Goal: Task Accomplishment & Management: Complete application form

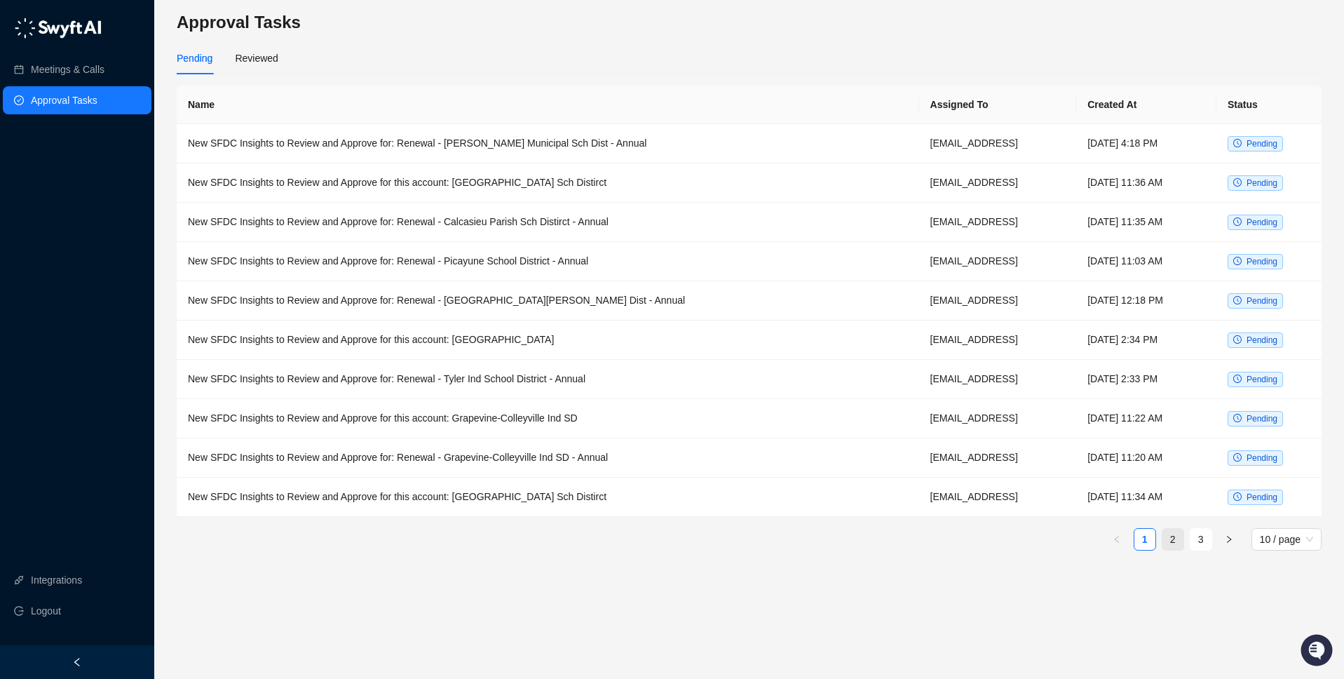
click at [1169, 541] on link "2" at bounding box center [1173, 539] width 21 height 21
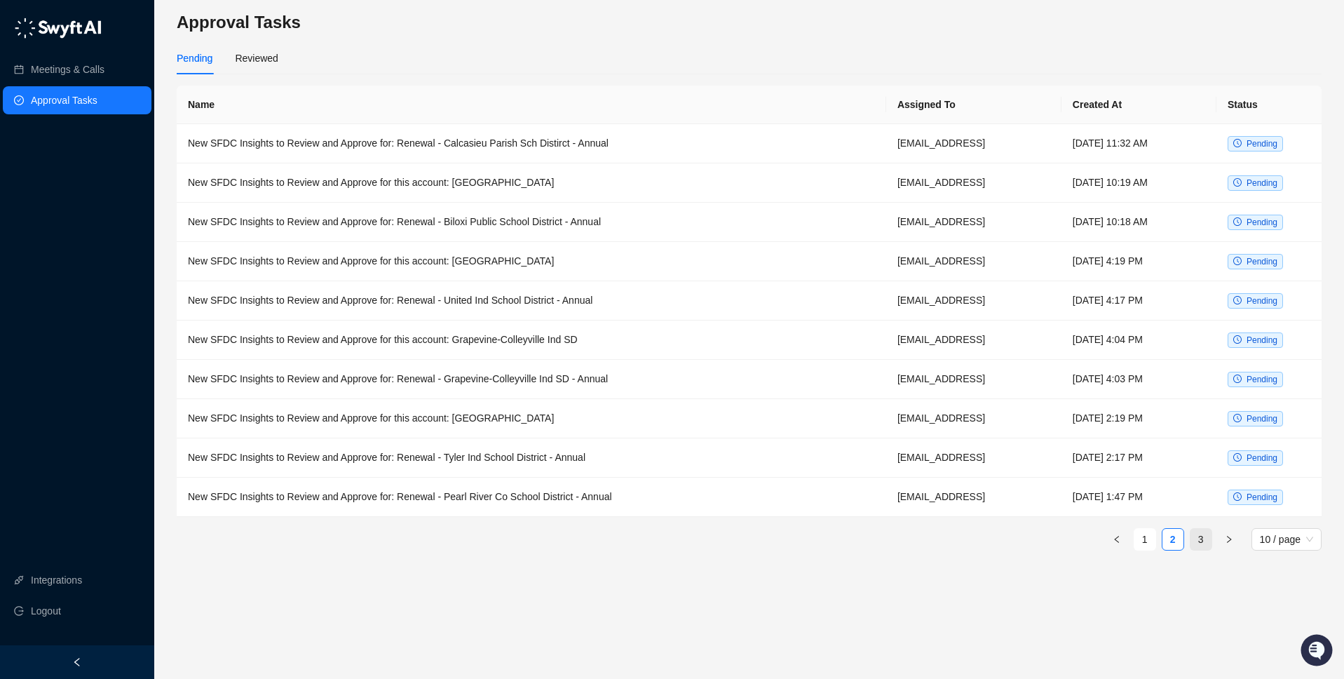
click at [1203, 539] on link "3" at bounding box center [1201, 539] width 21 height 21
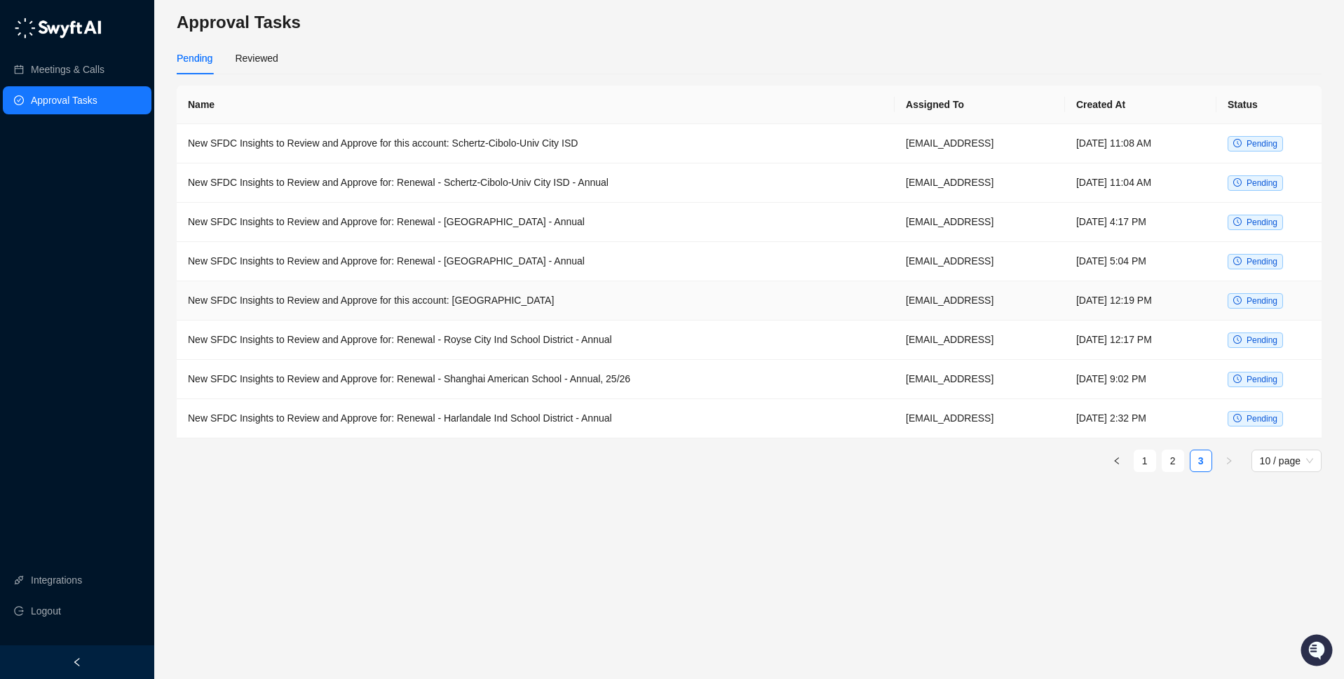
click at [541, 302] on td "New SFDC Insights to Review and Approve for this account: [GEOGRAPHIC_DATA]" at bounding box center [536, 300] width 718 height 39
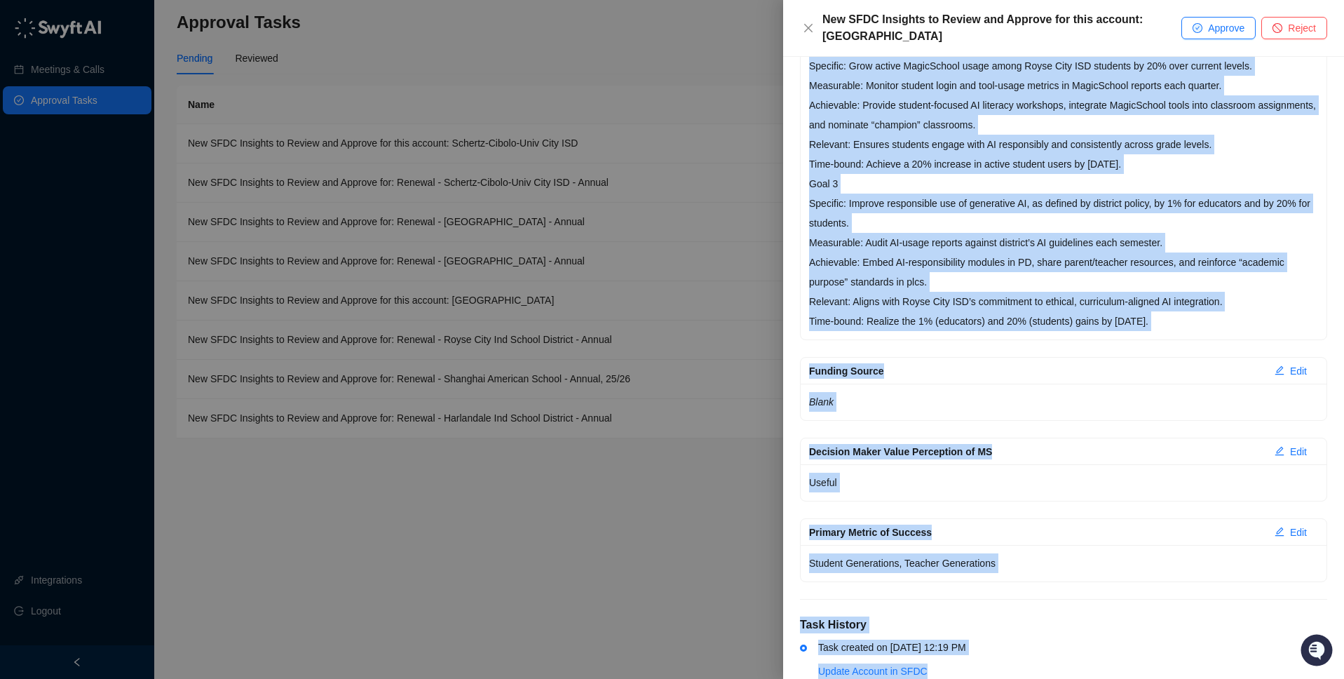
scroll to position [919, 0]
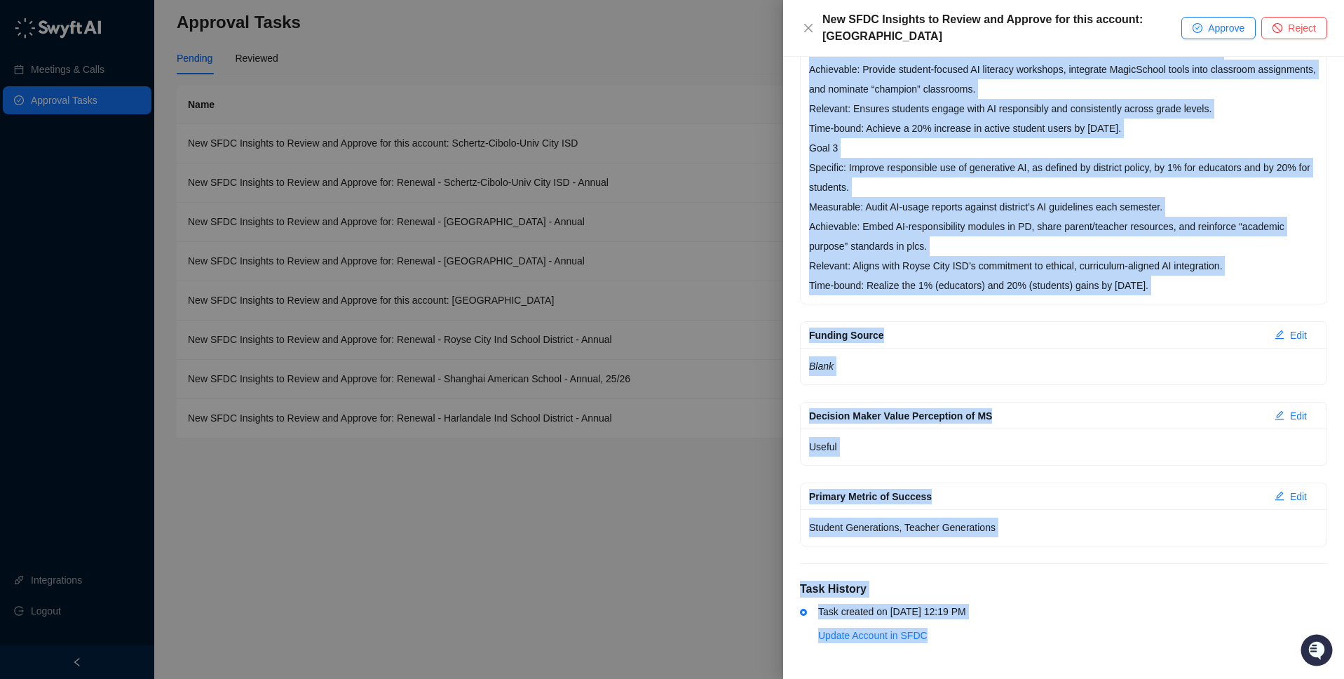
drag, startPoint x: 809, startPoint y: 313, endPoint x: 1208, endPoint y: 285, distance: 400.6
click at [1208, 285] on div "Goal 1 Specific: Increase active MagicSchool usage among Royse City ISD staff f…" at bounding box center [1064, 79] width 526 height 449
click at [847, 226] on p "Goal 3 Specific: Improve responsible use of generative AI, as defined by distri…" at bounding box center [1063, 216] width 509 height 157
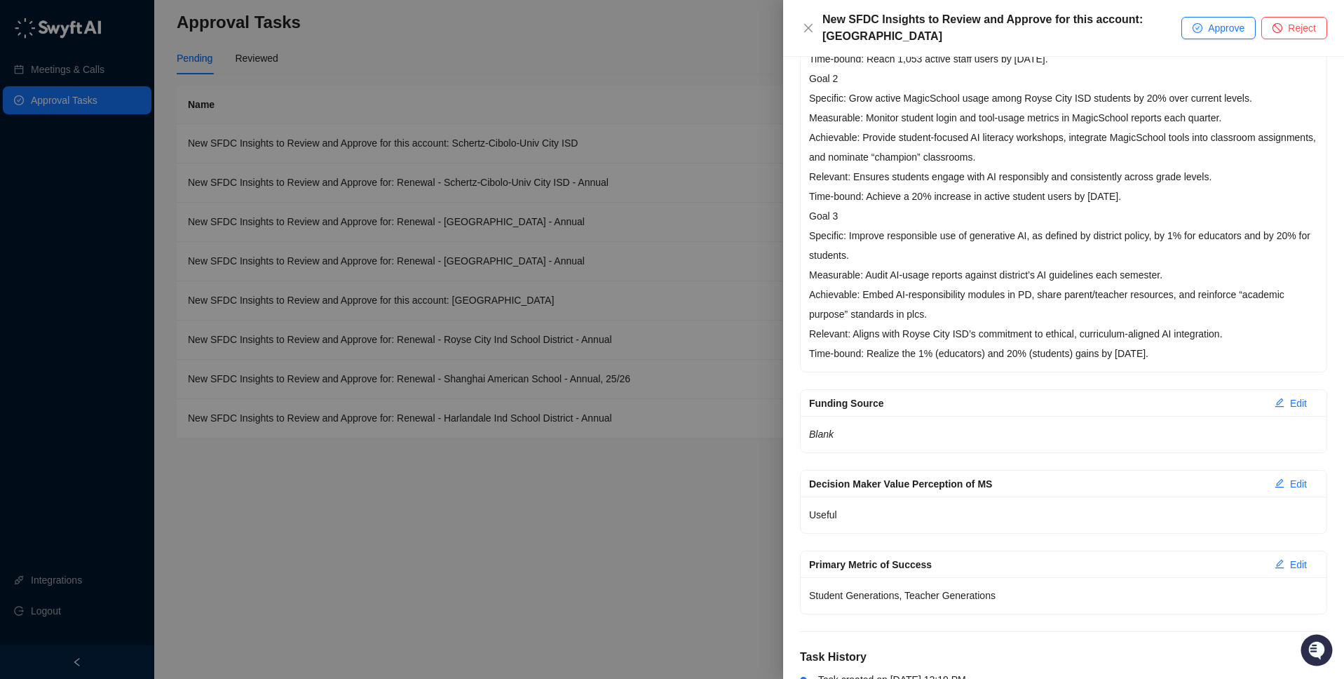
scroll to position [796, 0]
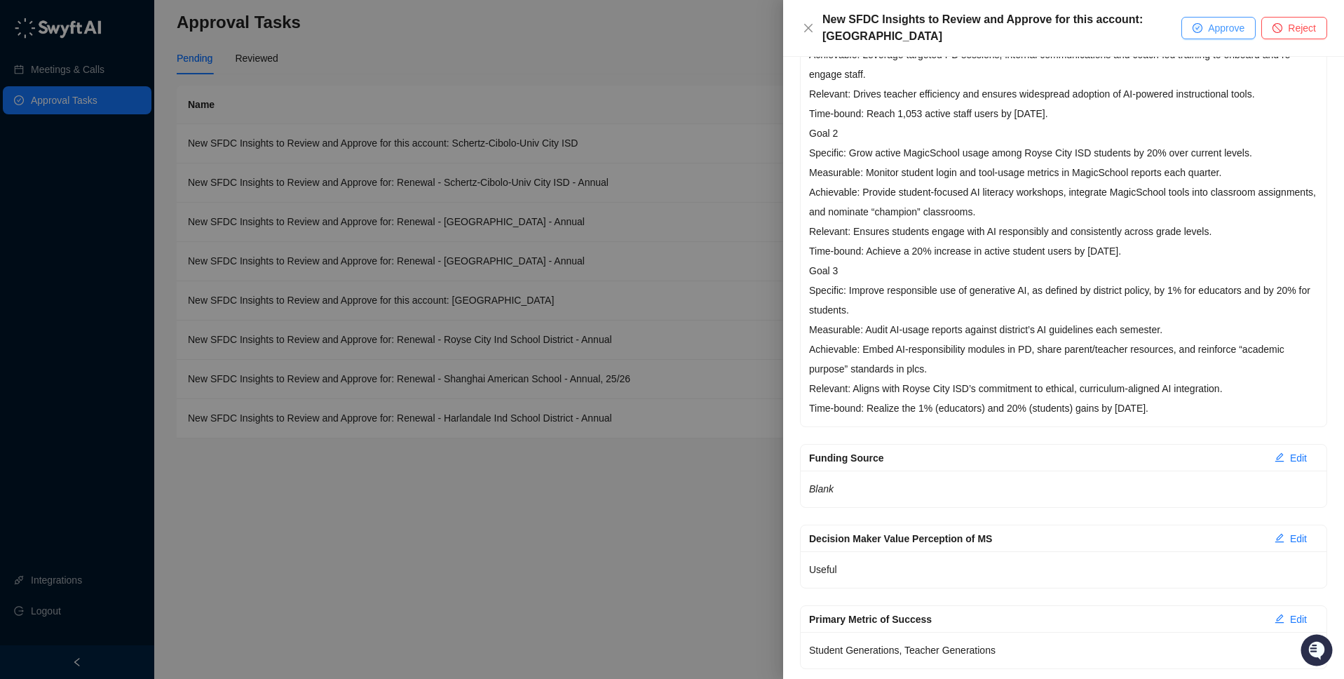
click at [1203, 28] on button "Approve" at bounding box center [1219, 28] width 74 height 22
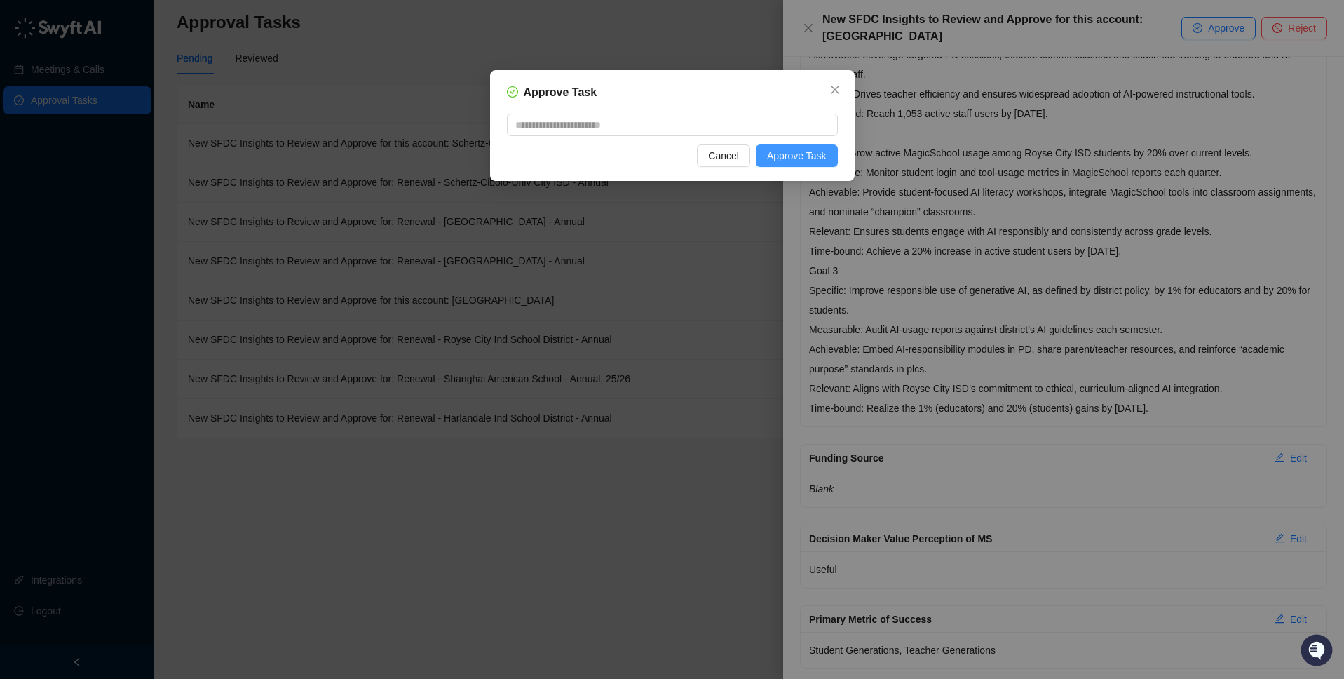
click at [808, 156] on span "Approve Task" at bounding box center [797, 155] width 60 height 15
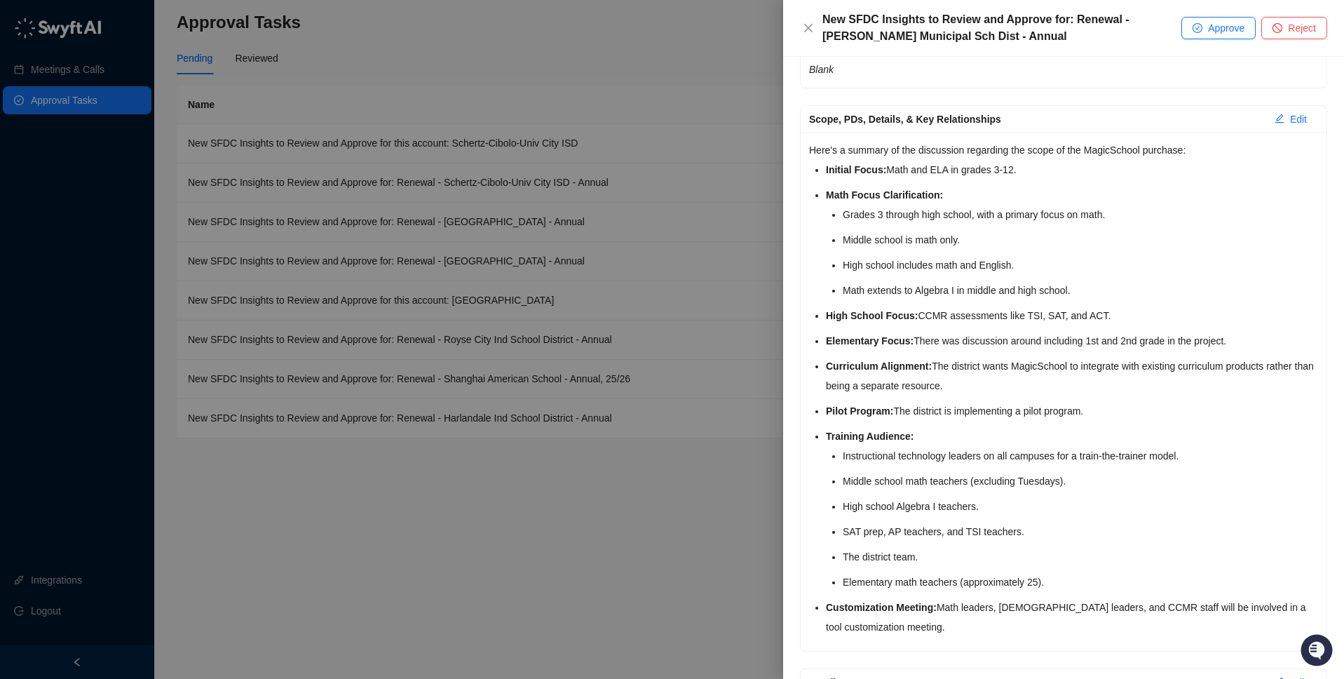
scroll to position [489, 0]
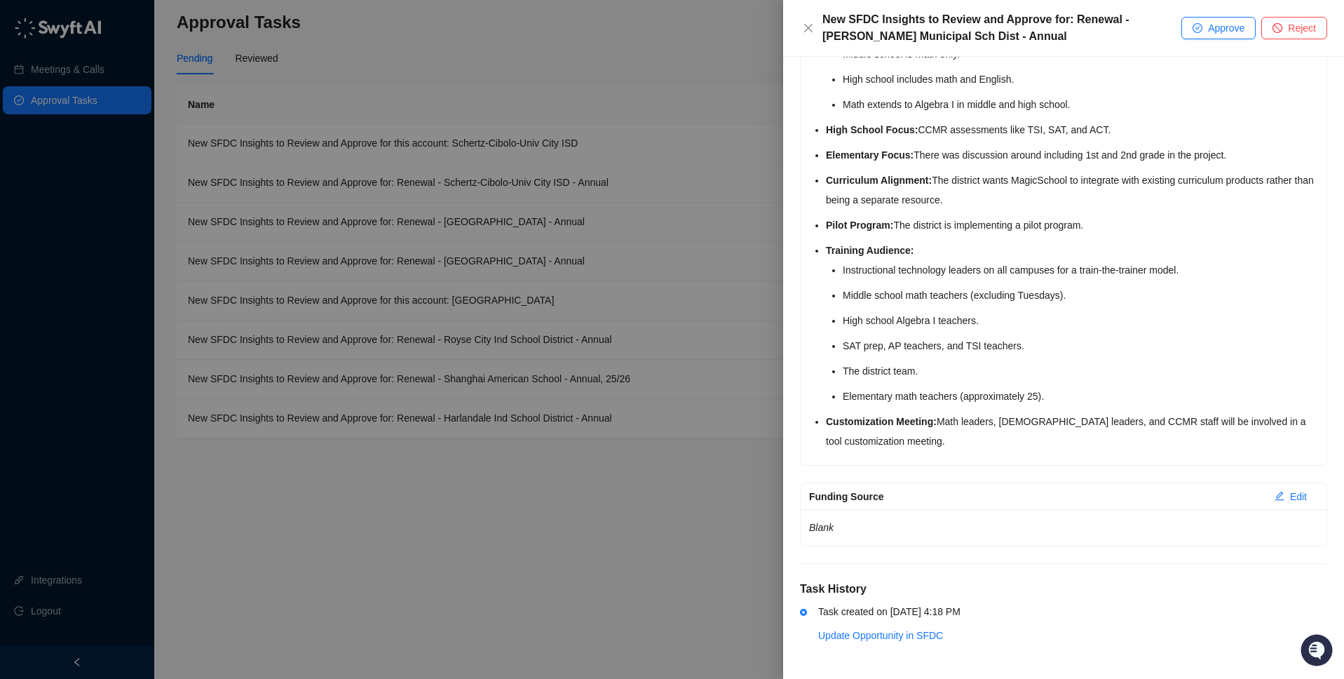
click at [726, 524] on div at bounding box center [672, 339] width 1344 height 679
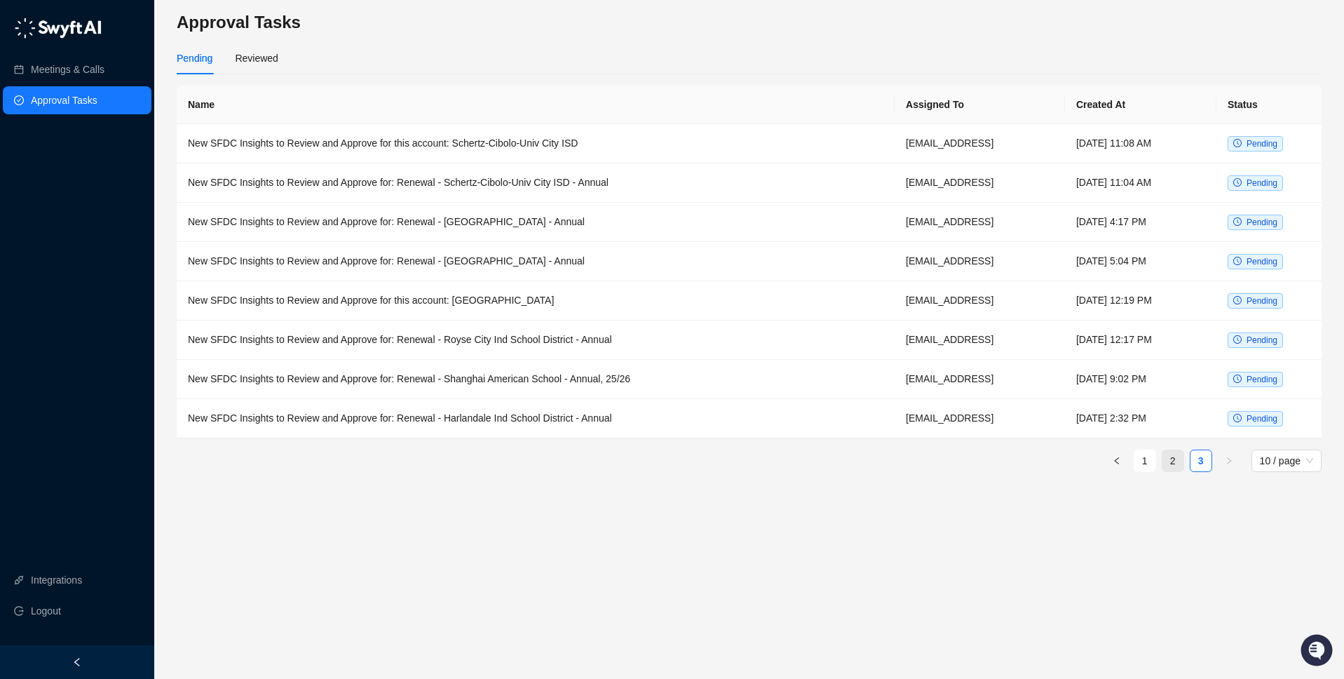
click at [1172, 461] on link "2" at bounding box center [1173, 460] width 21 height 21
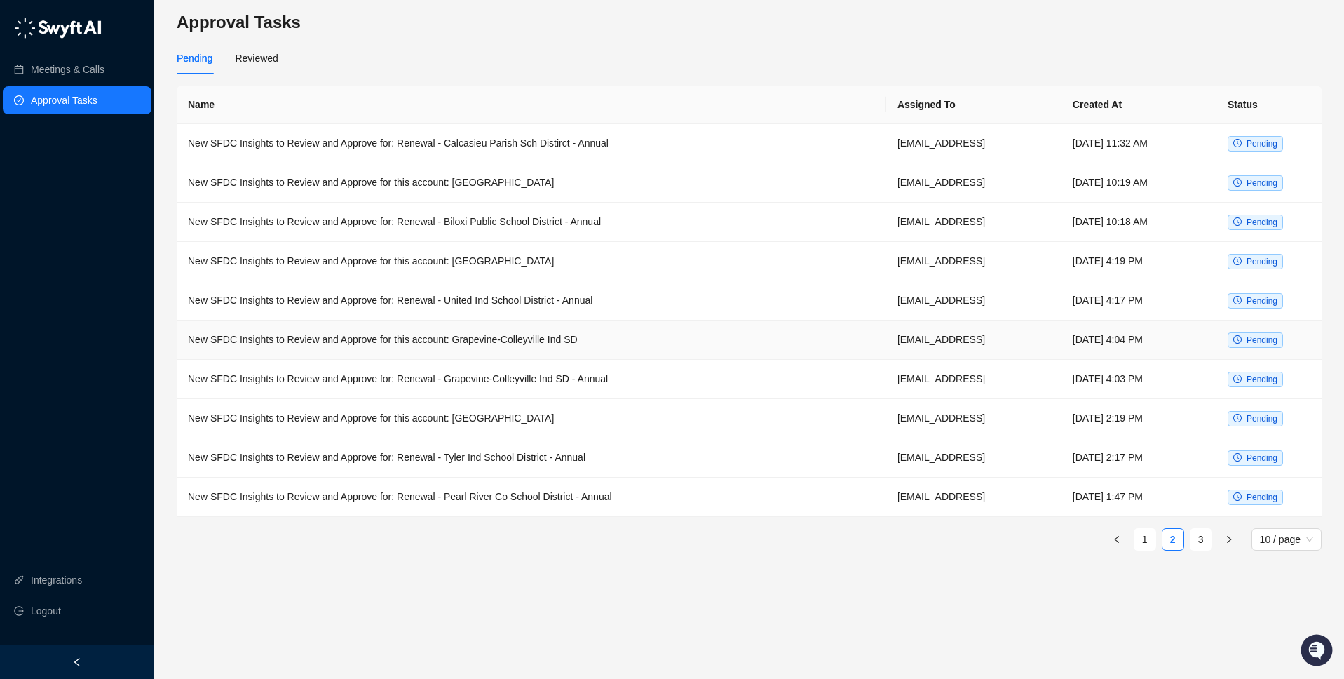
click at [547, 334] on td "New SFDC Insights to Review and Approve for this account: Grapevine-Colleyville…" at bounding box center [532, 339] width 710 height 39
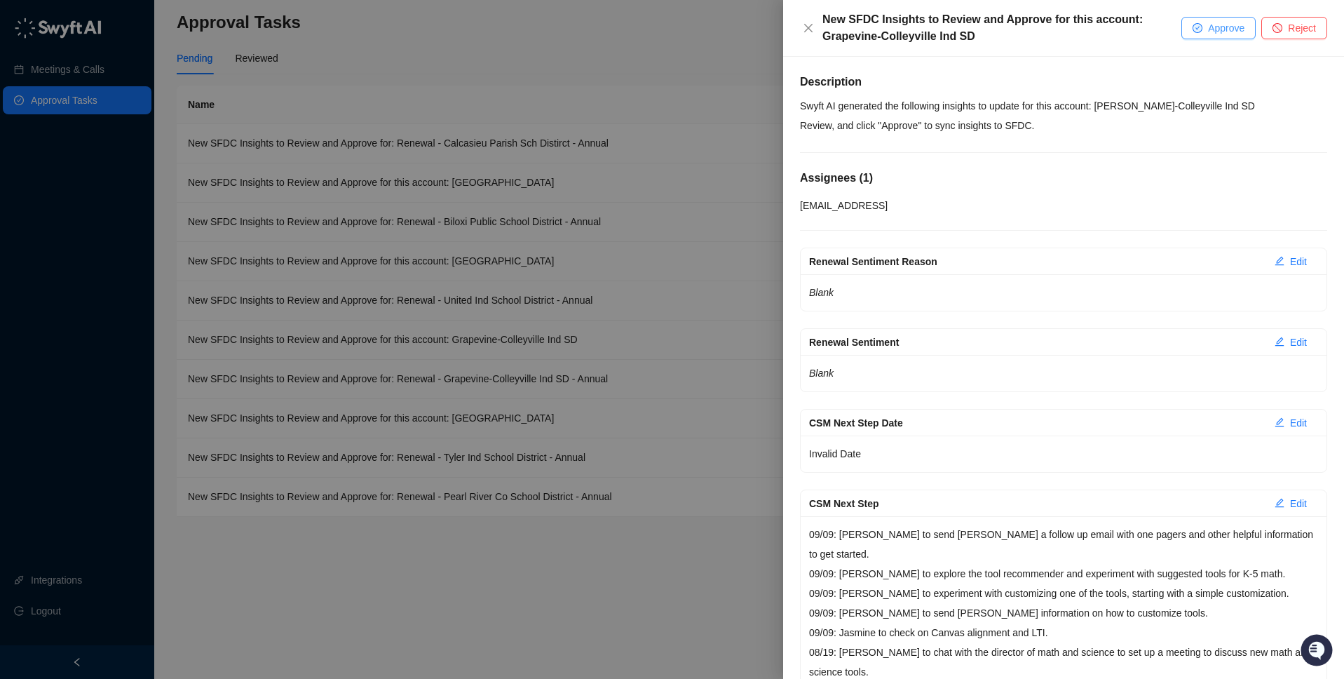
click at [1215, 29] on span "Approve" at bounding box center [1226, 27] width 36 height 15
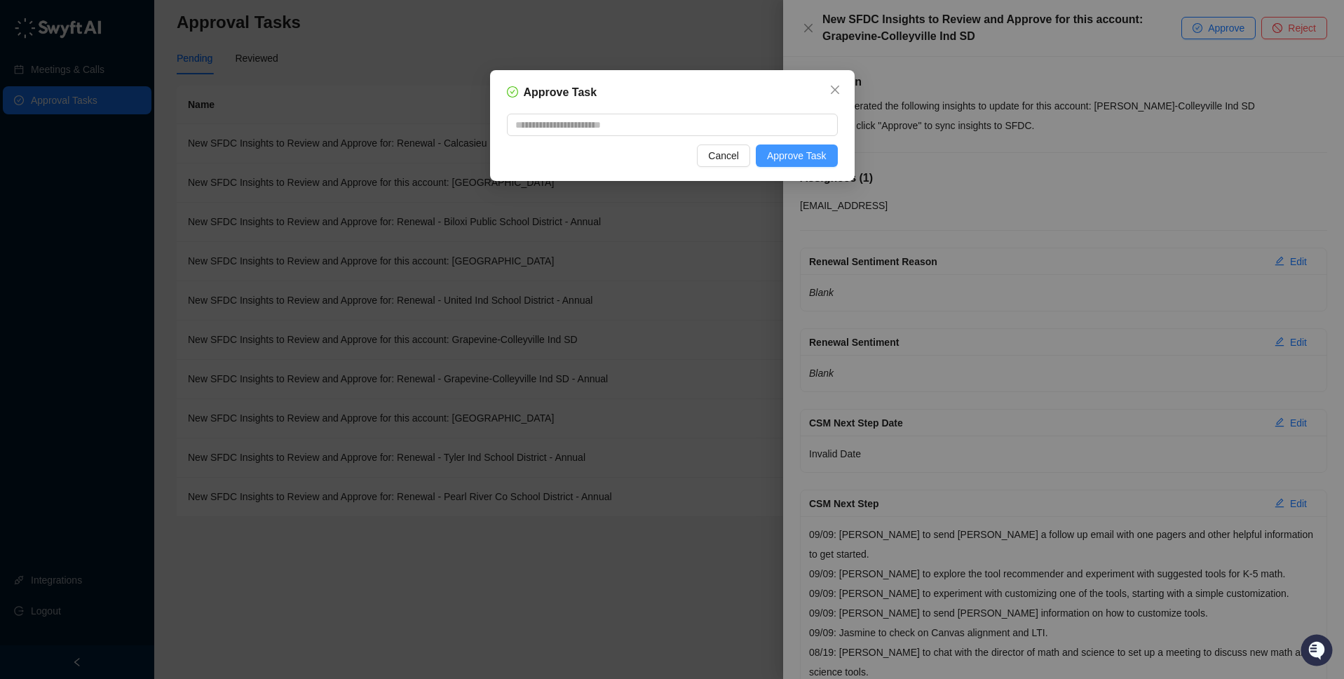
click at [813, 159] on span "Approve Task" at bounding box center [797, 155] width 60 height 15
